Goal: Task Accomplishment & Management: Use online tool/utility

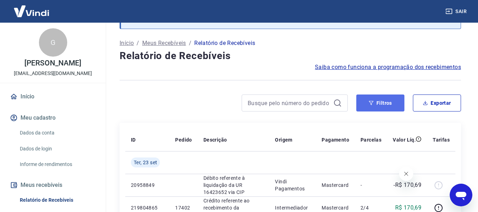
click at [378, 97] on button "Filtros" at bounding box center [381, 103] width 48 height 17
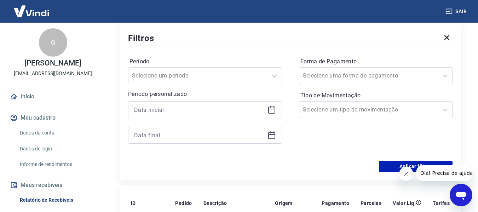
scroll to position [142, 0]
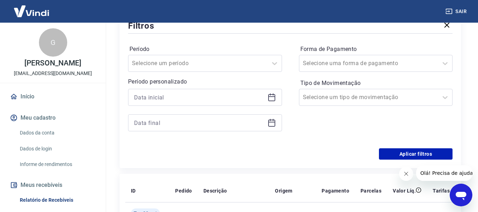
click at [203, 103] on div at bounding box center [205, 97] width 154 height 17
click at [208, 97] on input at bounding box center [199, 97] width 131 height 11
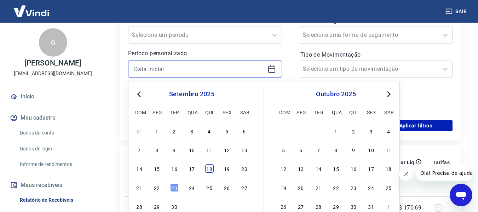
scroll to position [177, 0]
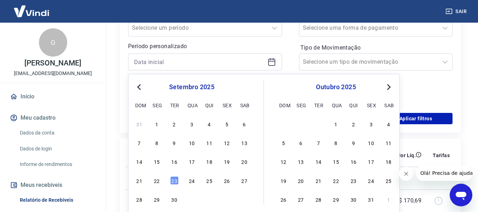
click at [142, 177] on div "21" at bounding box center [139, 180] width 8 height 8
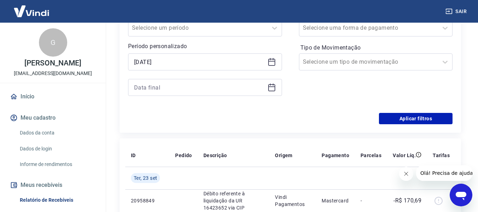
type input "[DATE]"
click at [183, 87] on input at bounding box center [199, 87] width 131 height 11
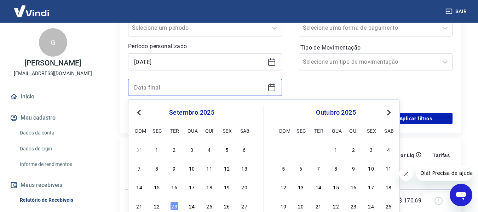
scroll to position [212, 0]
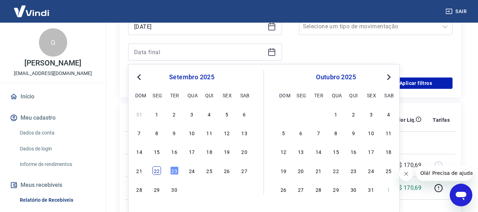
click at [156, 174] on div "22" at bounding box center [157, 170] width 8 height 8
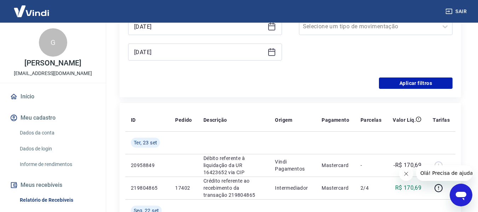
type input "[DATE]"
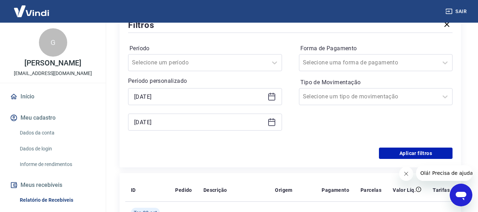
scroll to position [142, 0]
click at [400, 153] on button "Aplicar filtros" at bounding box center [416, 153] width 74 height 11
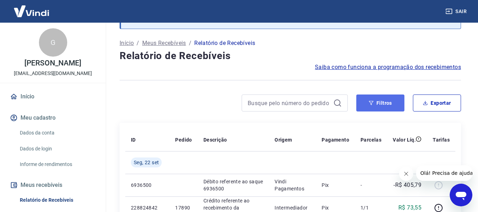
click at [373, 102] on icon "button" at bounding box center [371, 103] width 5 height 4
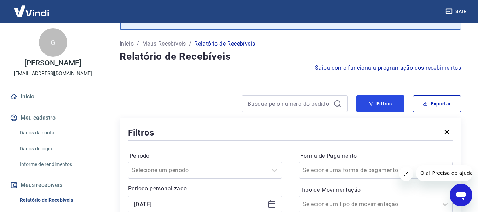
scroll to position [142, 0]
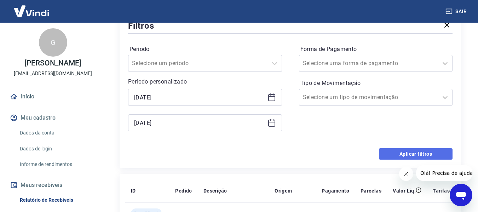
click at [402, 148] on button "Aplicar filtros" at bounding box center [416, 153] width 74 height 11
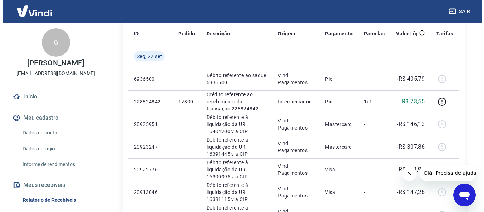
scroll to position [35, 0]
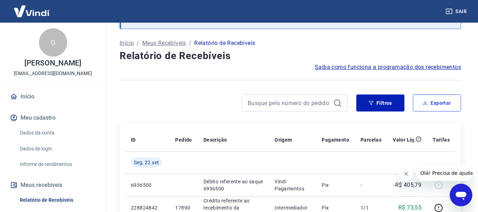
click at [442, 99] on button "Exportar" at bounding box center [437, 103] width 48 height 17
type input "[DATE]"
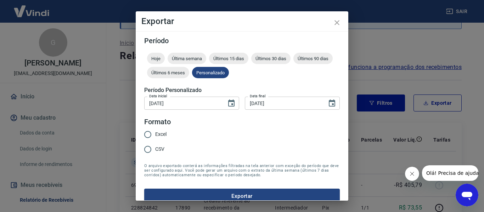
click at [161, 126] on legend "Formato" at bounding box center [157, 122] width 27 height 10
drag, startPoint x: 160, startPoint y: 128, endPoint x: 164, endPoint y: 132, distance: 5.8
click at [160, 129] on label "Excel" at bounding box center [153, 134] width 26 height 15
click at [155, 129] on input "Excel" at bounding box center [147, 134] width 15 height 15
radio input "true"
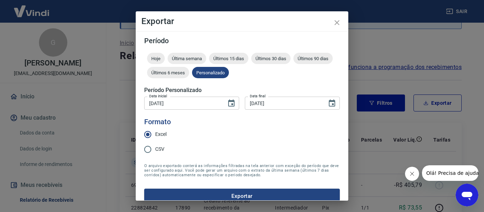
click at [292, 192] on button "Exportar" at bounding box center [241, 196] width 195 height 15
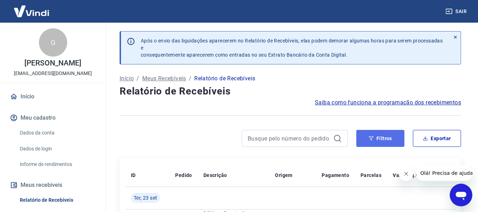
click at [393, 132] on button "Filtros" at bounding box center [381, 138] width 48 height 17
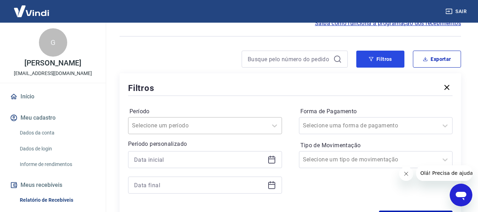
scroll to position [106, 0]
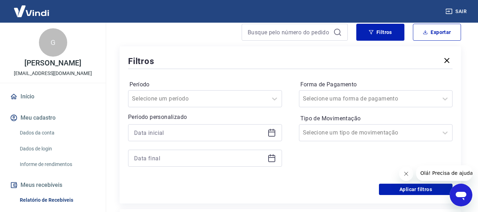
click at [196, 127] on div at bounding box center [205, 132] width 154 height 17
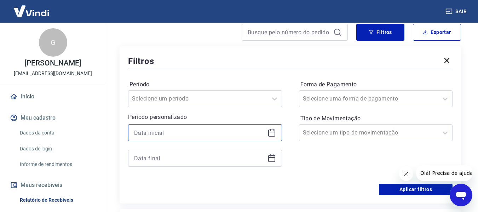
click at [192, 132] on input at bounding box center [199, 132] width 131 height 11
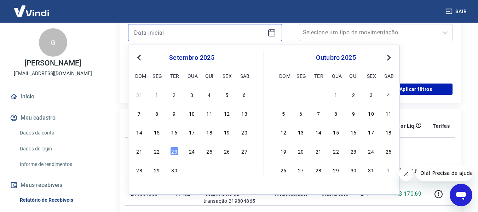
scroll to position [212, 0]
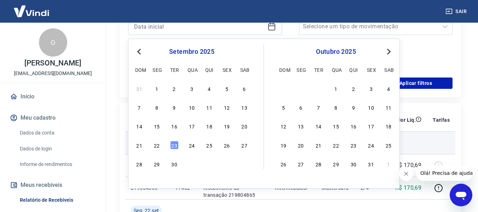
click at [141, 146] on div "21" at bounding box center [139, 145] width 8 height 8
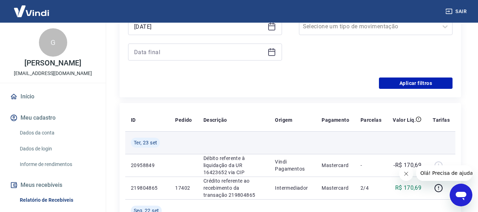
type input "[DATE]"
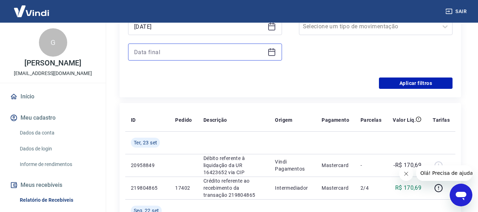
click at [176, 49] on input at bounding box center [199, 52] width 131 height 11
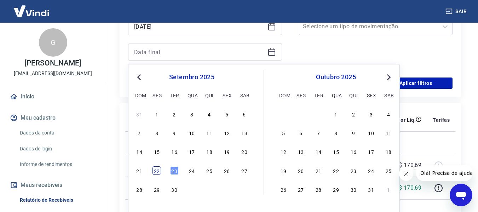
click at [153, 171] on div "22" at bounding box center [157, 170] width 8 height 8
type input "[DATE]"
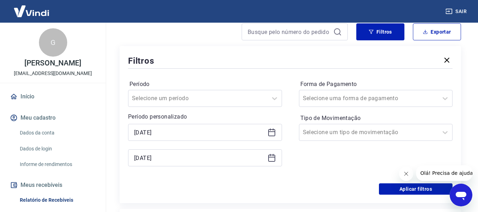
scroll to position [106, 0]
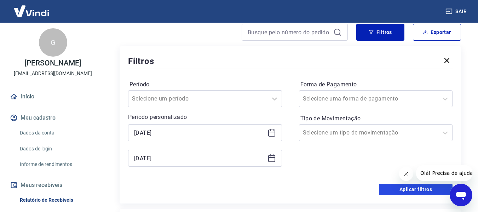
click at [405, 189] on button "Aplicar filtros" at bounding box center [416, 189] width 74 height 11
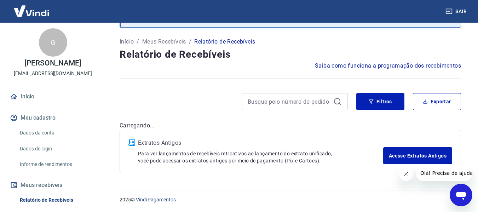
scroll to position [1, 0]
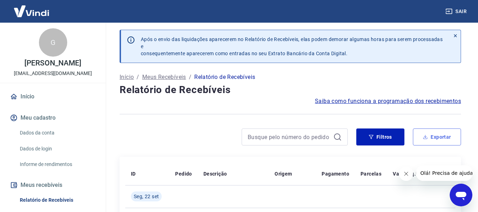
click at [431, 137] on button "Exportar" at bounding box center [437, 137] width 48 height 17
type input "[DATE]"
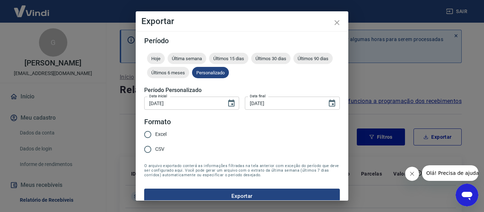
drag, startPoint x: 171, startPoint y: 127, endPoint x: 167, endPoint y: 130, distance: 4.7
click at [169, 128] on div "Excel CSV" at bounding box center [158, 142] width 28 height 31
click at [161, 132] on span "Excel" at bounding box center [160, 134] width 11 height 7
click at [155, 132] on input "Excel" at bounding box center [147, 134] width 15 height 15
radio input "true"
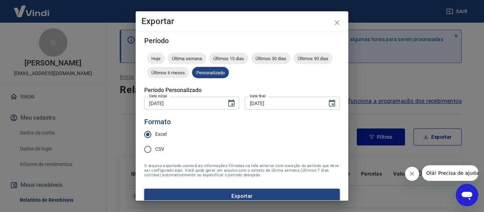
click at [248, 192] on button "Exportar" at bounding box center [241, 196] width 195 height 15
